Goal: Transaction & Acquisition: Purchase product/service

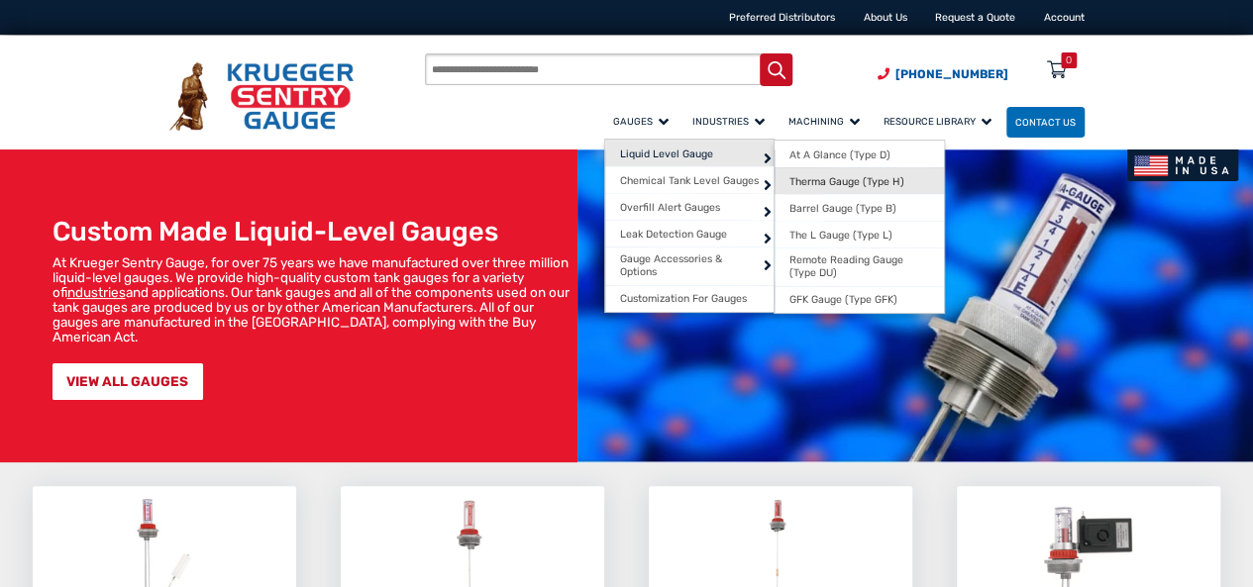
click at [789, 184] on span "Therma Gauge (Type H)" at bounding box center [846, 181] width 115 height 13
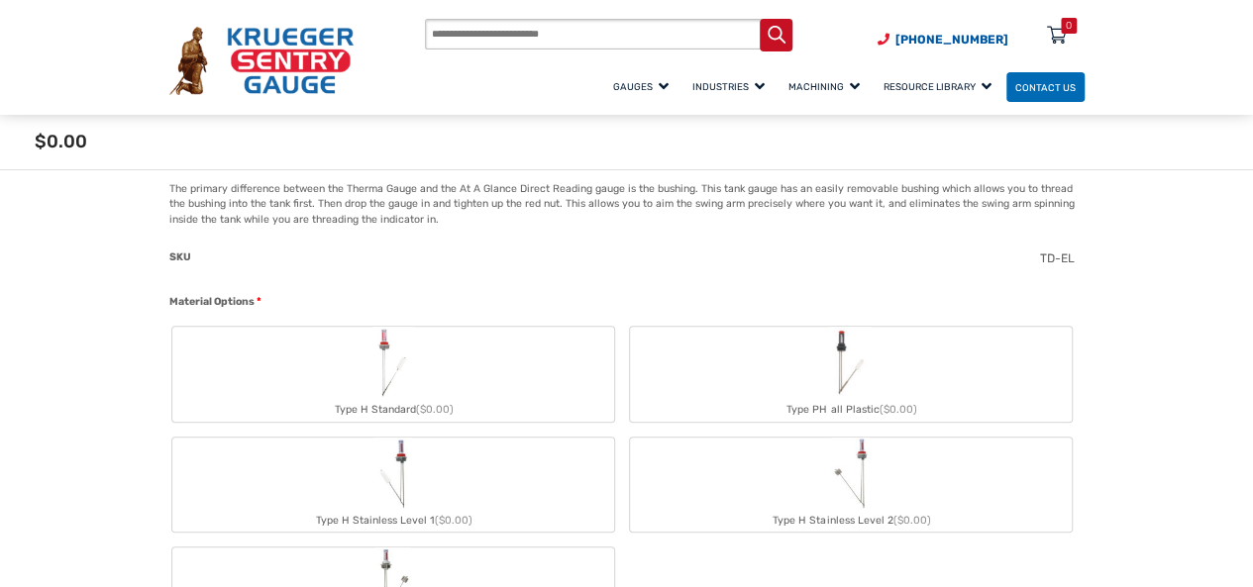
scroll to position [638, 0]
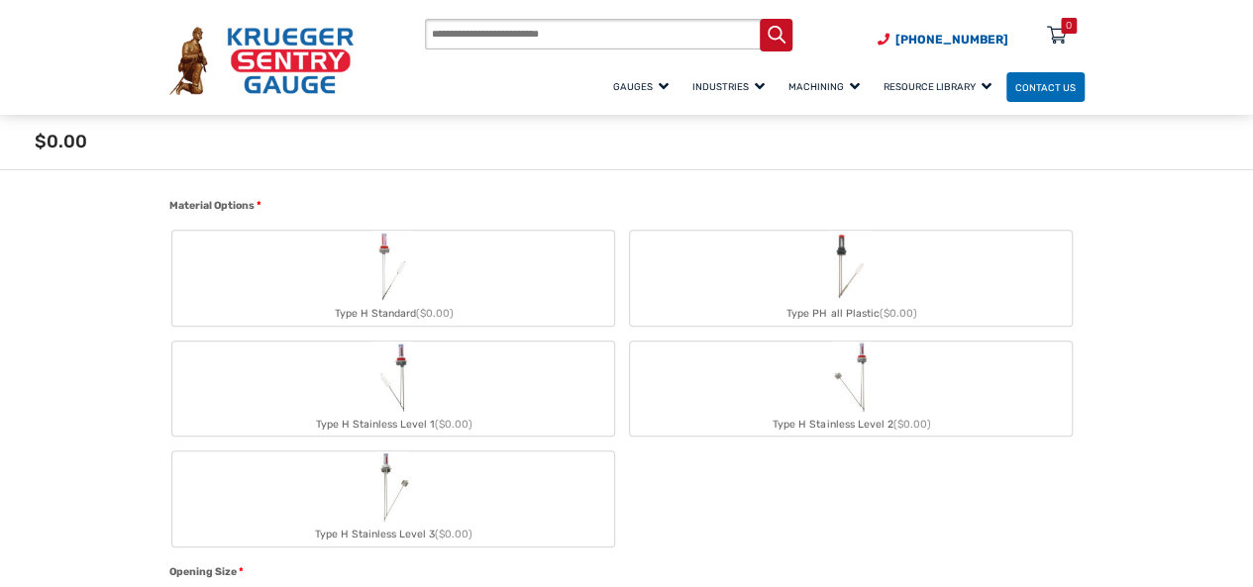
click at [420, 279] on label "Type H Standard ($0.00)" at bounding box center [393, 278] width 442 height 95
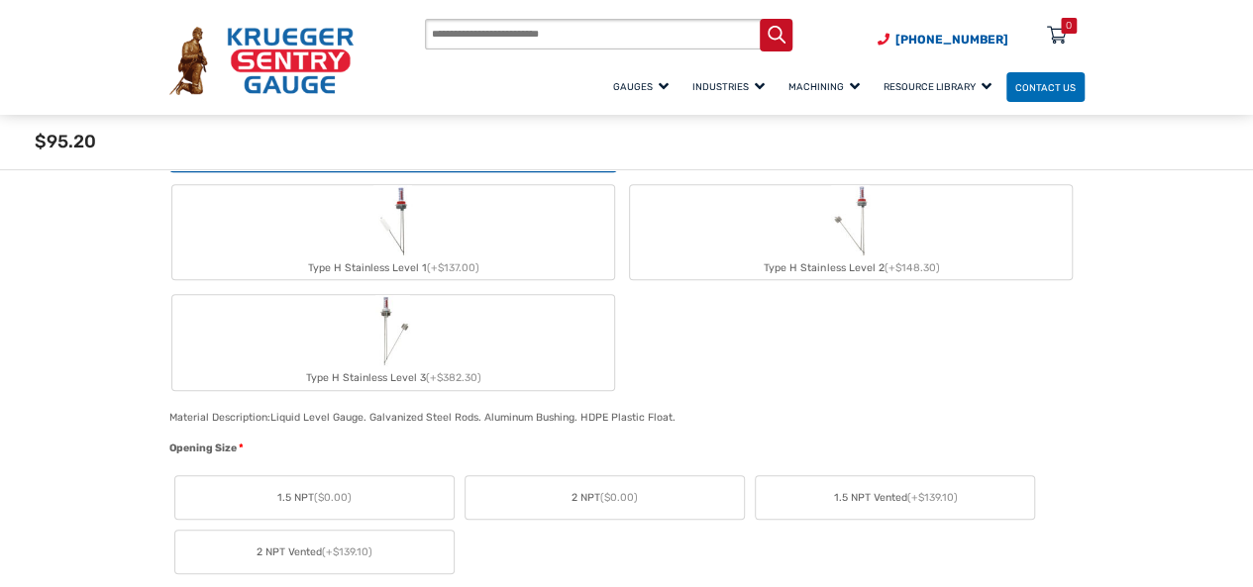
scroll to position [915, 0]
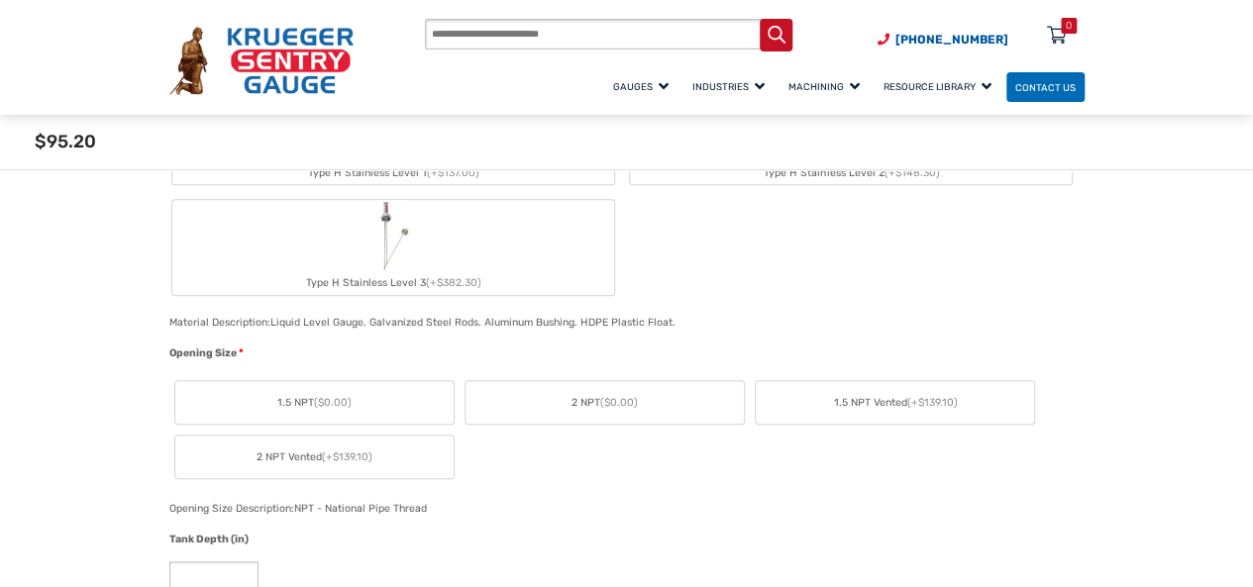
click at [619, 399] on span "($0.00)" at bounding box center [619, 402] width 38 height 13
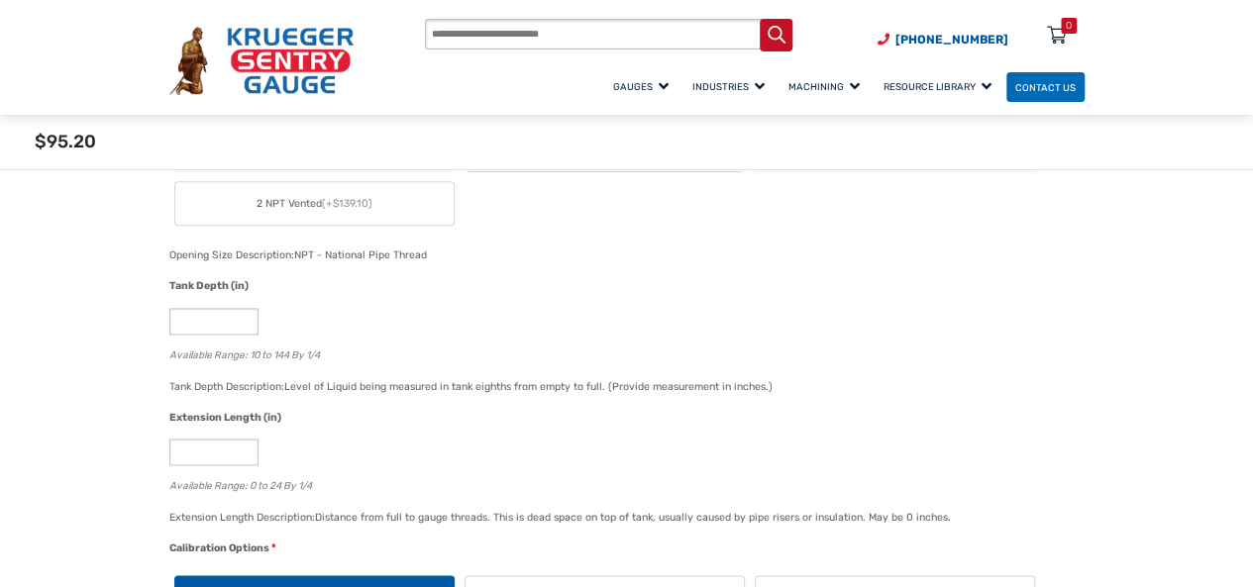
scroll to position [1192, 0]
